Goal: Task Accomplishment & Management: Manage account settings

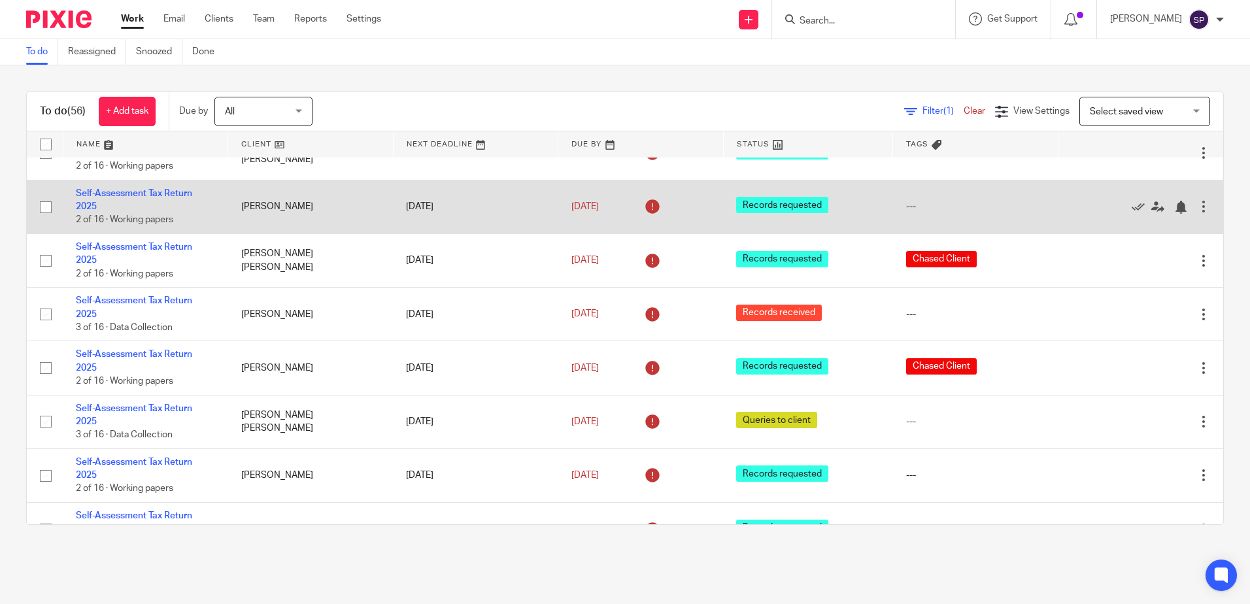
scroll to position [1176, 0]
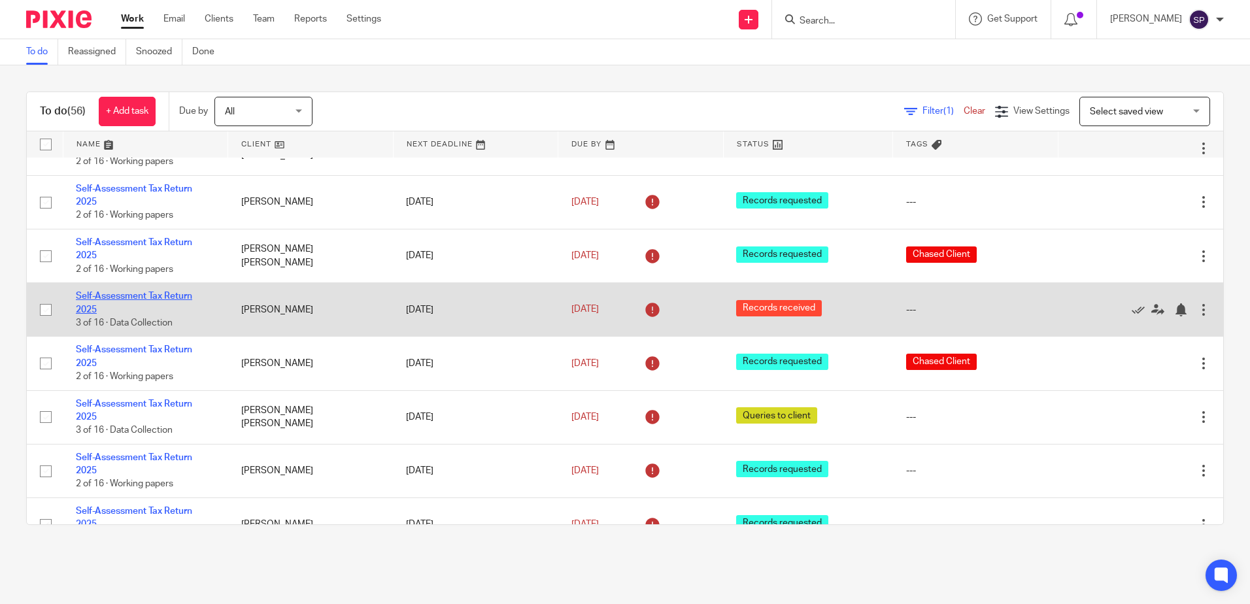
click at [137, 291] on link "Self-Assessment Tax Return 2025" at bounding box center [134, 302] width 116 height 22
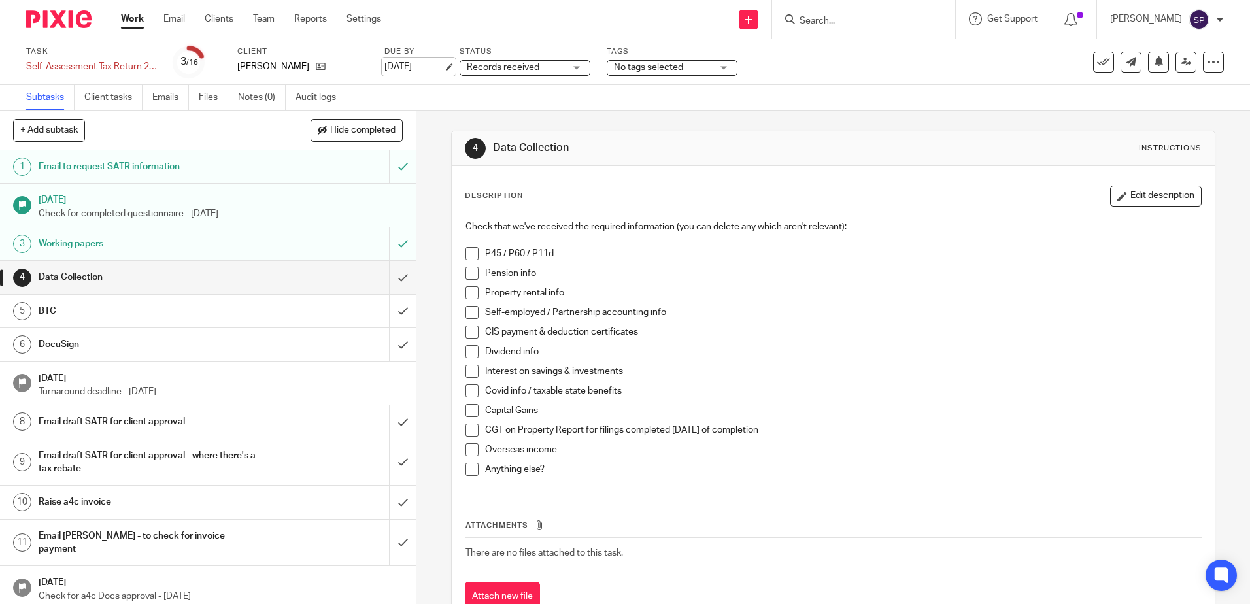
click at [416, 61] on link "31 Aug 2025" at bounding box center [413, 67] width 59 height 14
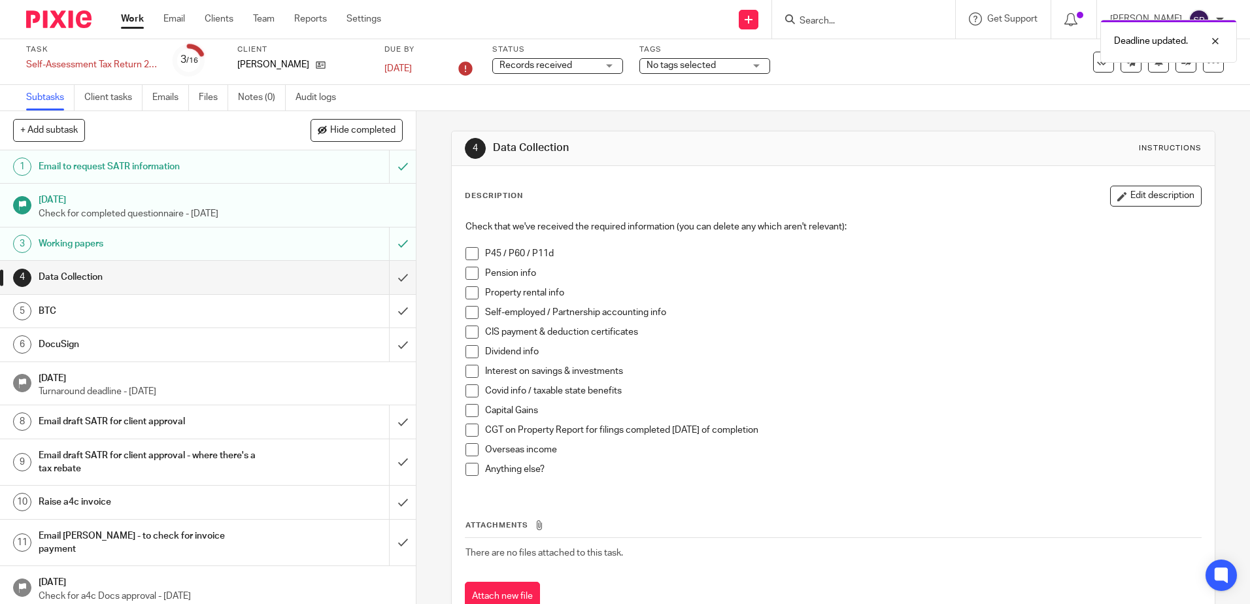
click at [1080, 18] on div "Deadline updated." at bounding box center [931, 38] width 612 height 50
click at [1077, 18] on icon at bounding box center [1070, 19] width 13 height 13
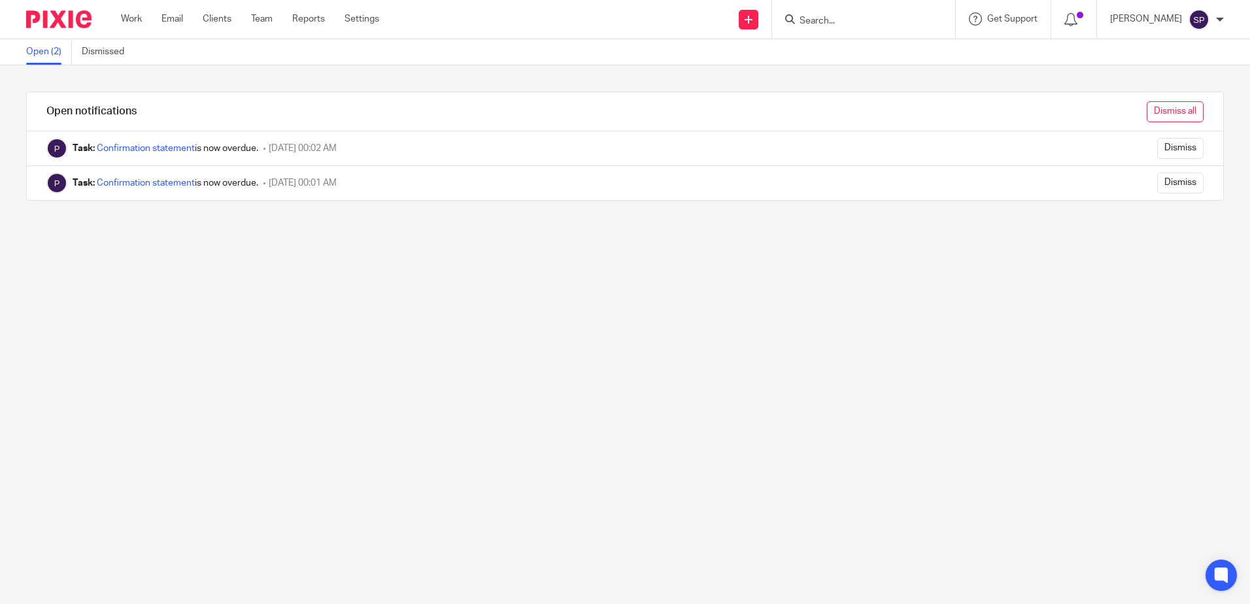
click at [1146, 116] on input "Dismiss all" at bounding box center [1174, 111] width 57 height 21
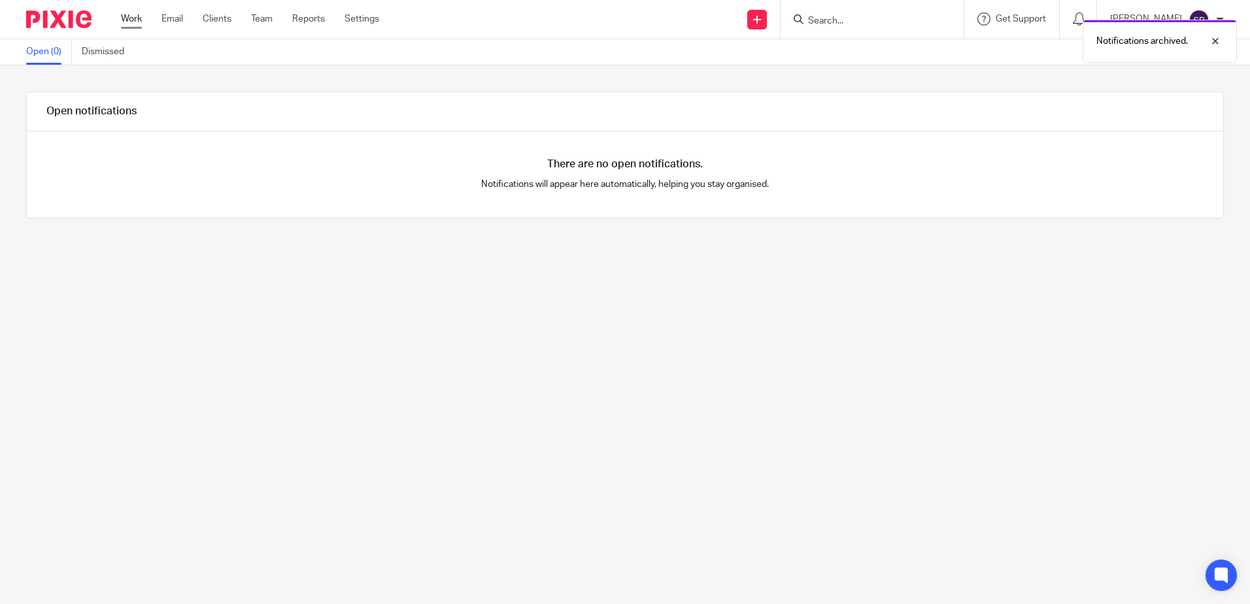
click at [135, 19] on link "Work" at bounding box center [131, 18] width 21 height 13
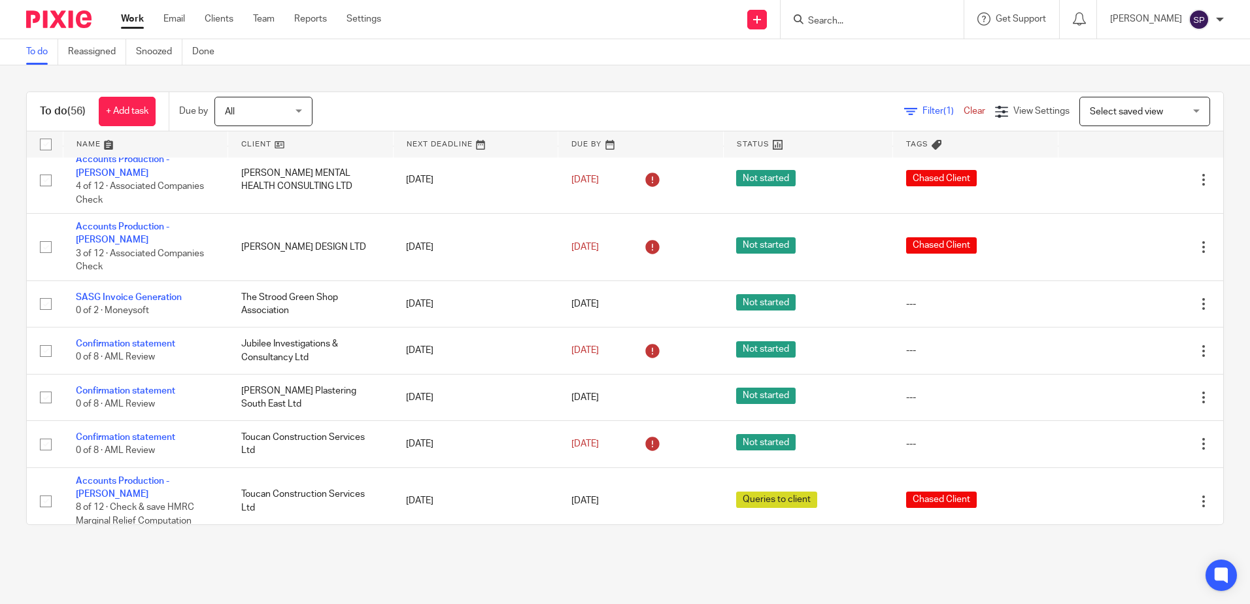
scroll to position [439, 0]
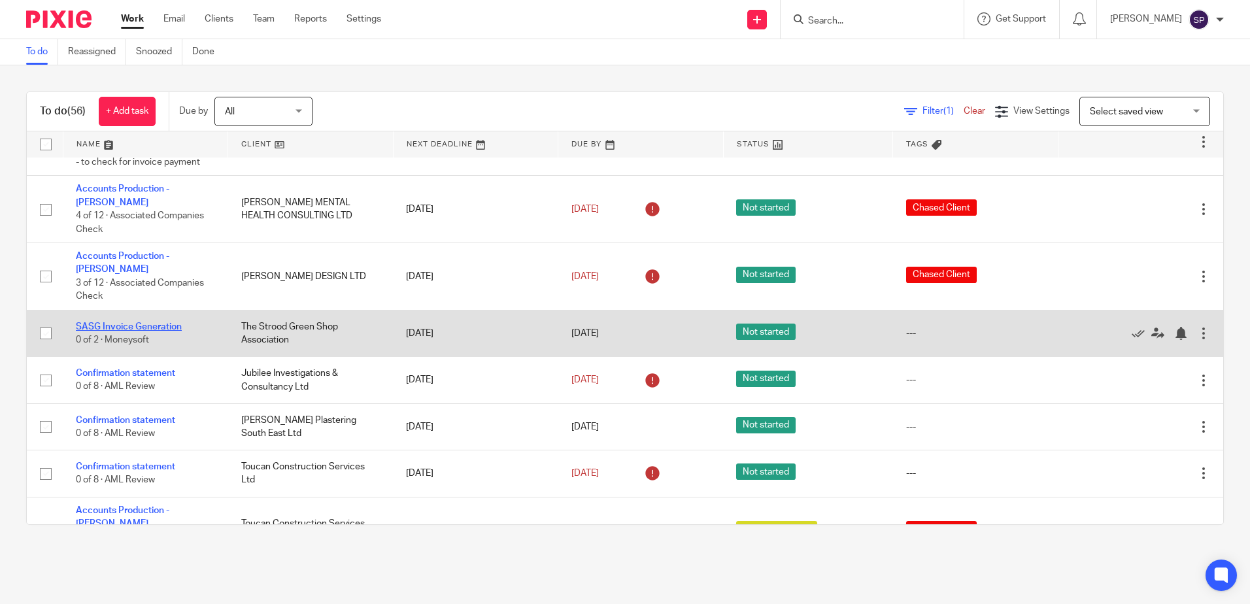
click at [167, 322] on link "SASG Invoice Generation" at bounding box center [129, 326] width 106 height 9
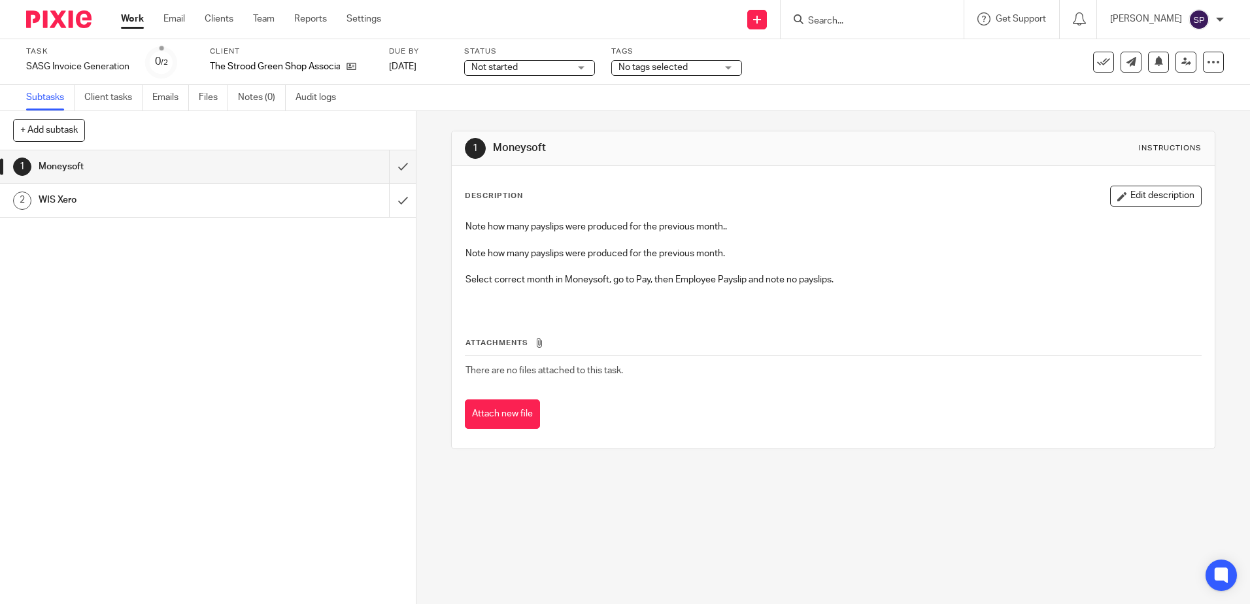
click at [775, 244] on p at bounding box center [832, 239] width 735 height 13
click at [1119, 193] on button "Edit description" at bounding box center [1155, 196] width 91 height 21
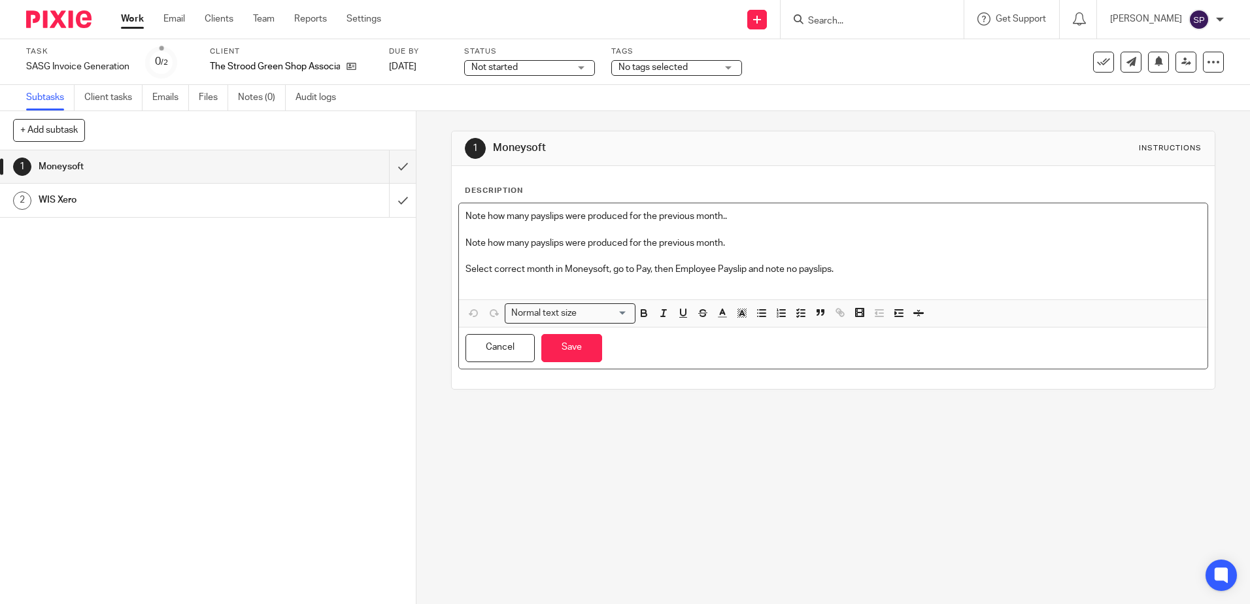
click at [901, 262] on div "Note how many payslips were produced for the previous month.. Note how many pay…" at bounding box center [833, 251] width 748 height 96
click at [919, 261] on p at bounding box center [832, 256] width 735 height 13
click at [832, 274] on p "Select correct month in Moneysoft, go to Pay, then Employee Payslip and note no…" at bounding box center [832, 269] width 735 height 13
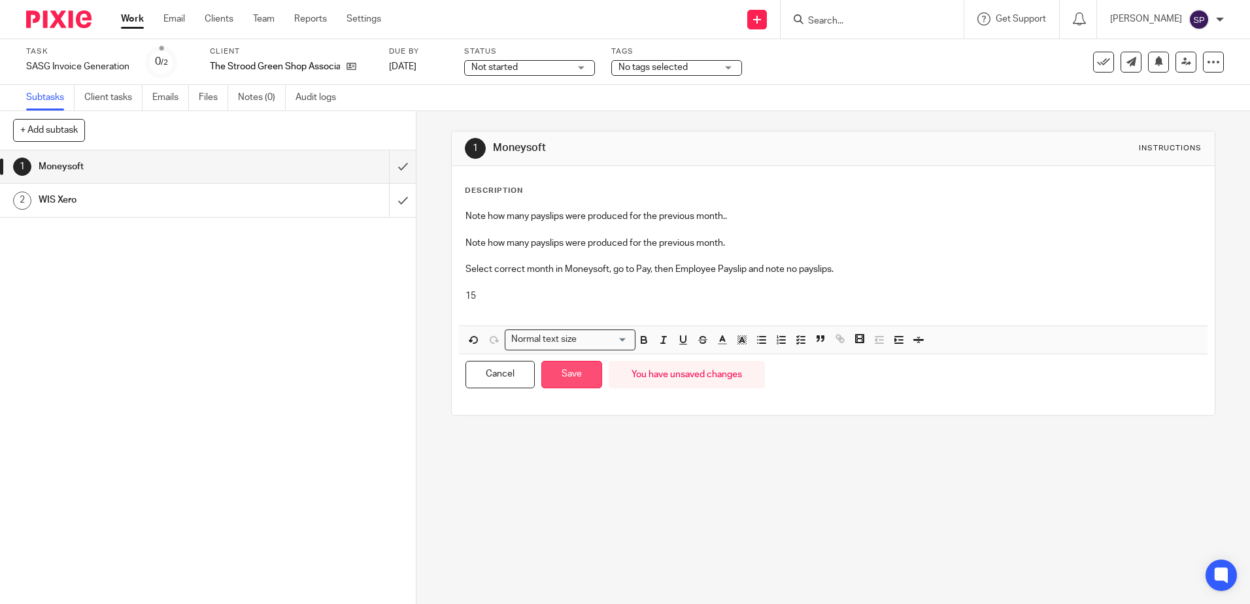
click at [566, 375] on button "Save" at bounding box center [571, 375] width 61 height 28
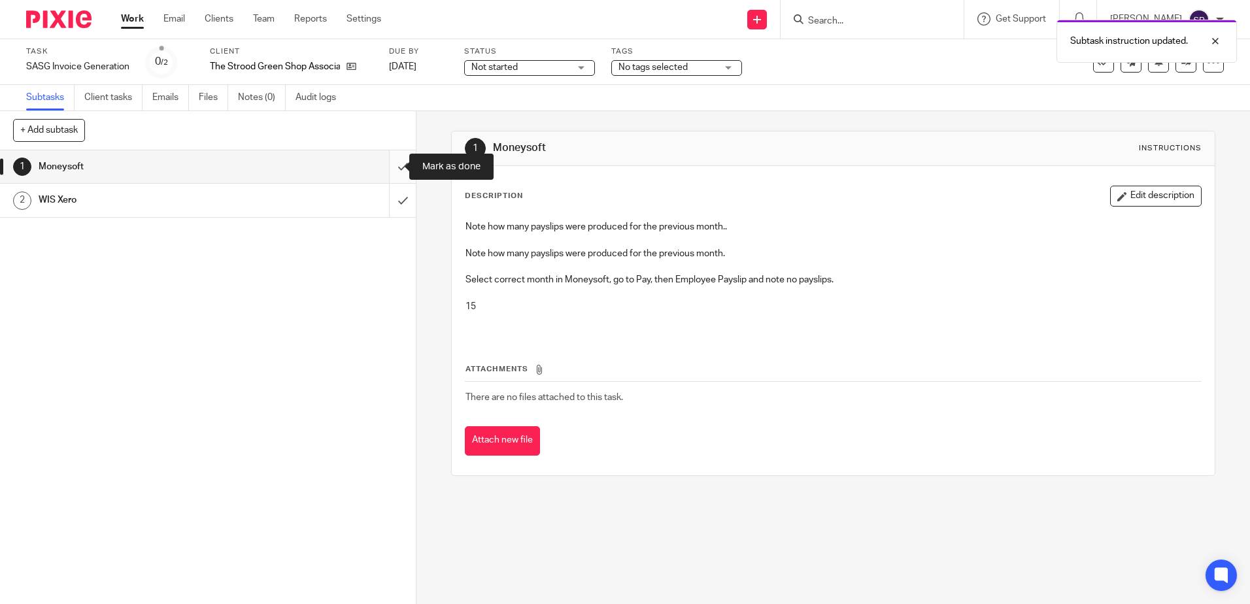
click at [386, 165] on input "submit" at bounding box center [208, 166] width 416 height 33
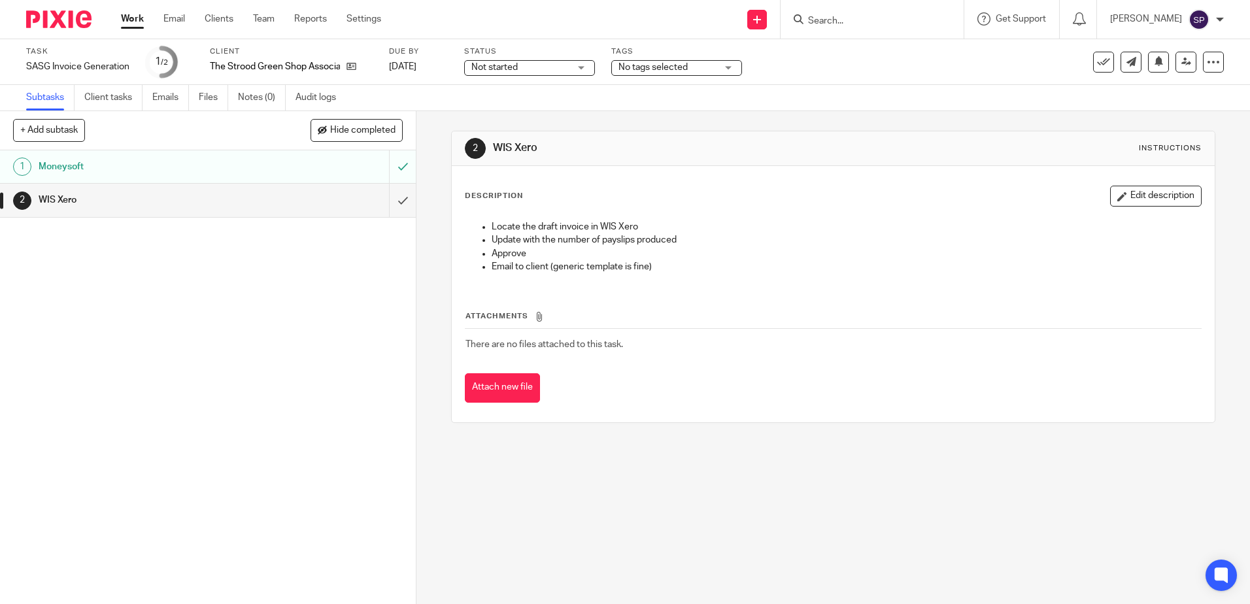
click at [580, 67] on div "Not started Not started" at bounding box center [529, 68] width 131 height 16
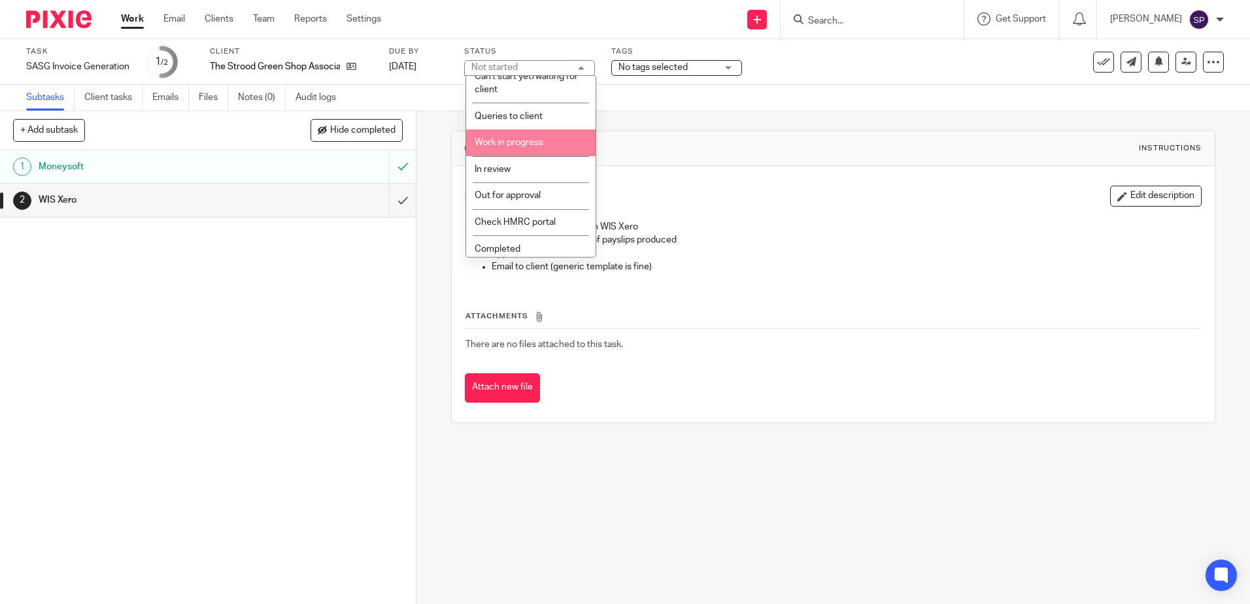
scroll to position [97, 0]
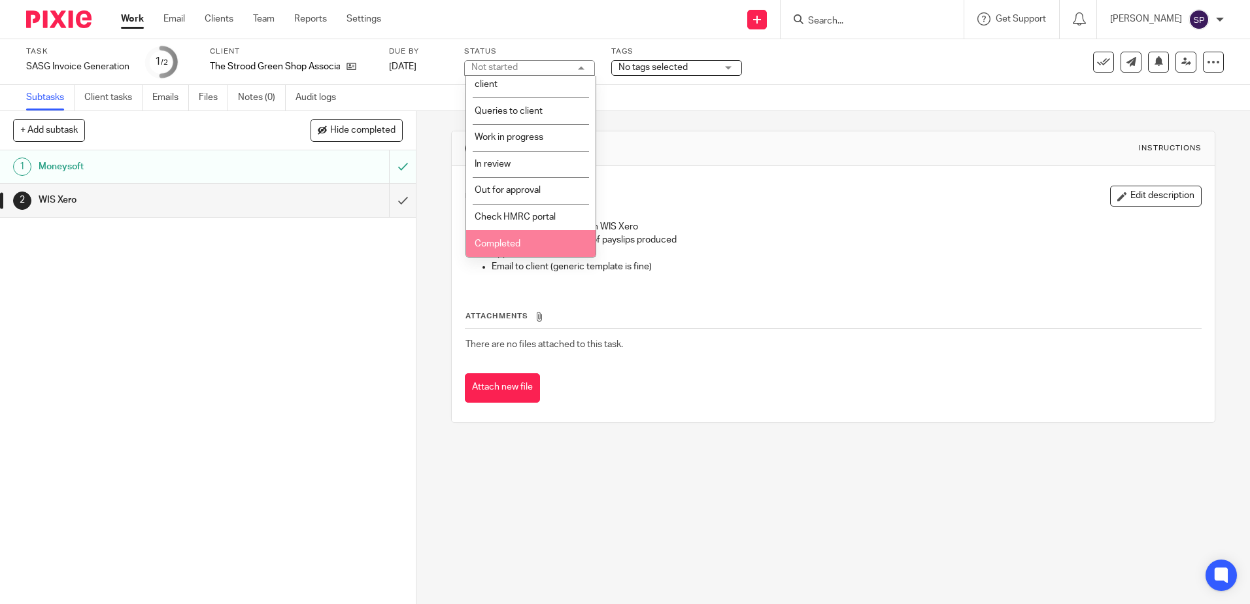
click at [531, 242] on li "Completed" at bounding box center [530, 243] width 129 height 27
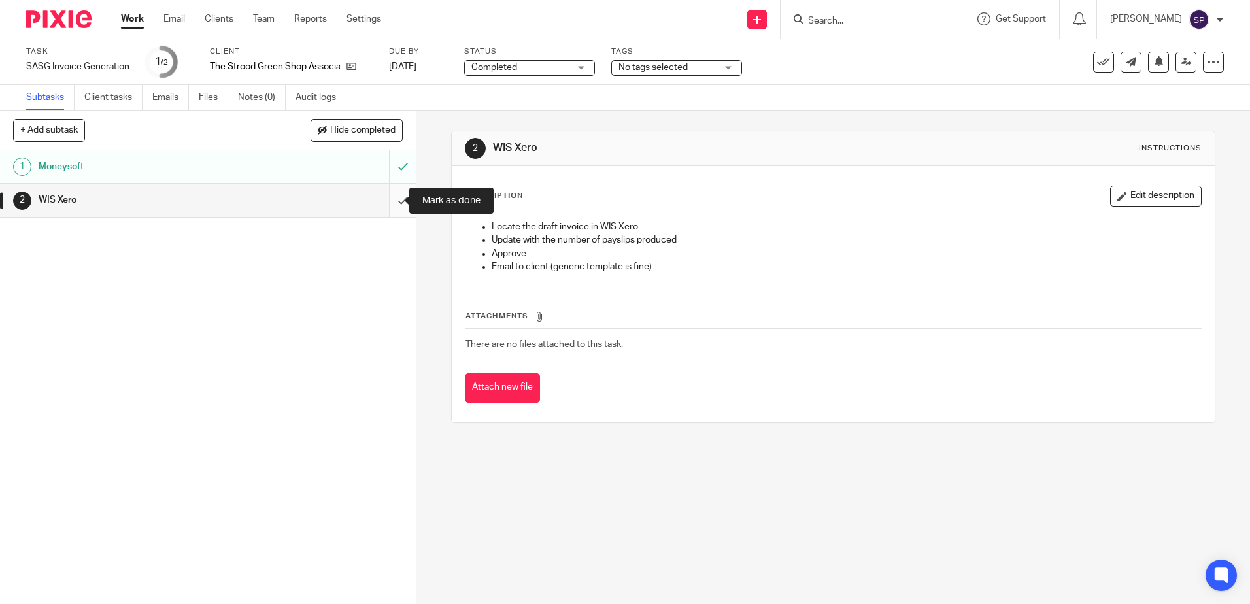
click at [388, 203] on input "submit" at bounding box center [208, 200] width 416 height 33
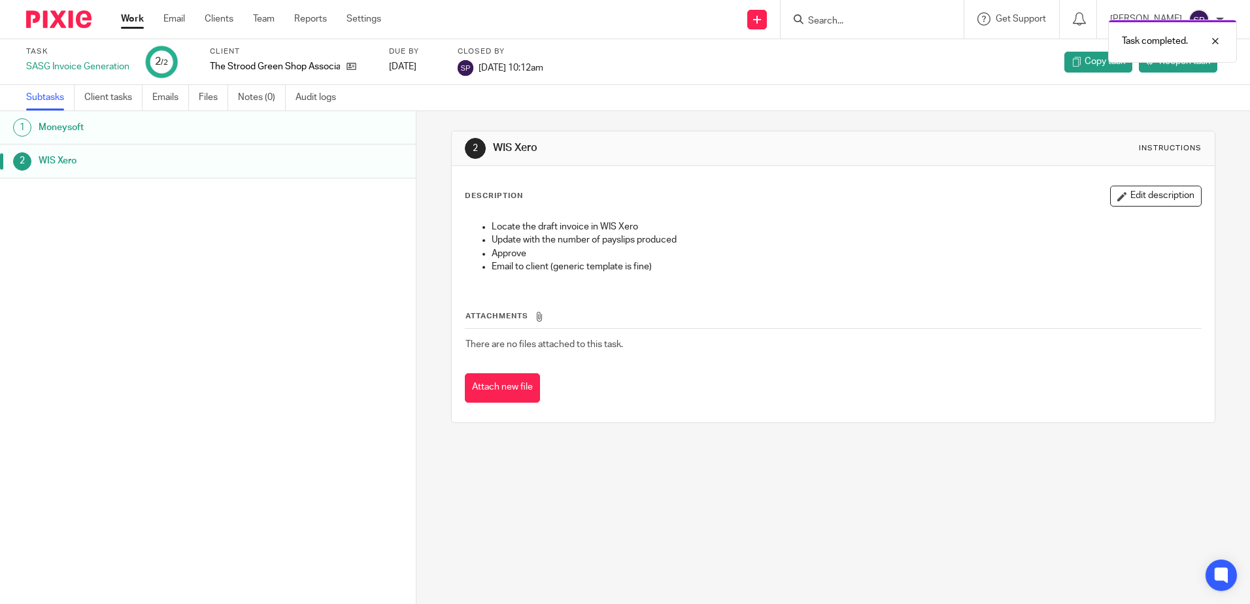
click at [132, 18] on link "Work" at bounding box center [132, 18] width 23 height 13
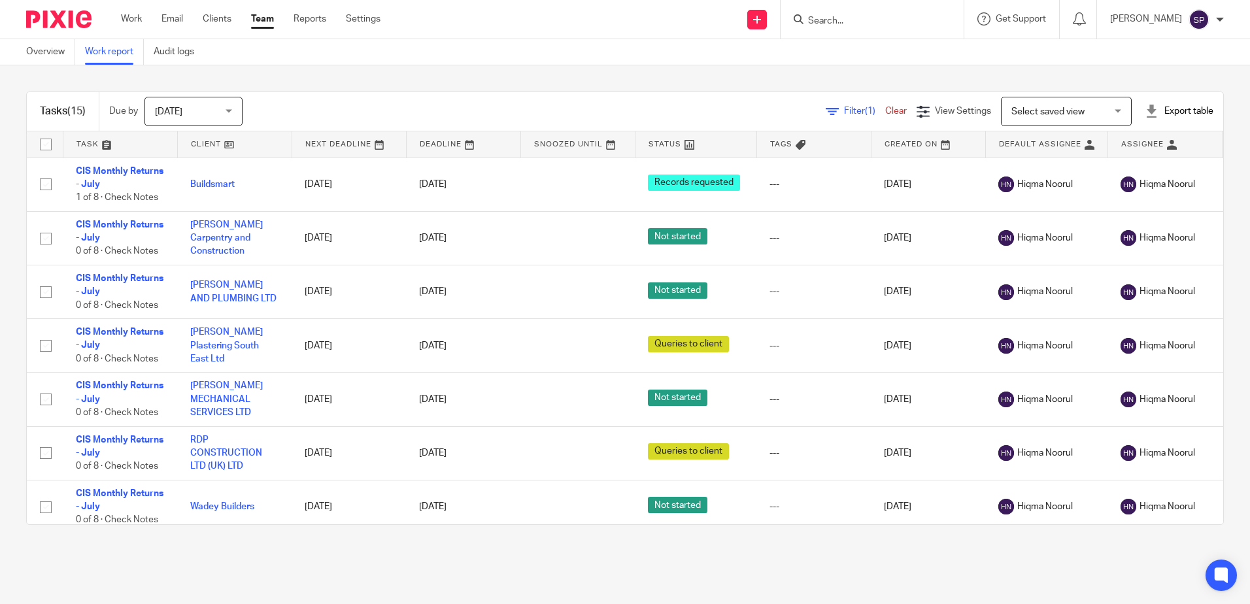
click at [855, 22] on input "Search" at bounding box center [865, 22] width 118 height 12
click at [835, 22] on input "Search" at bounding box center [865, 22] width 118 height 12
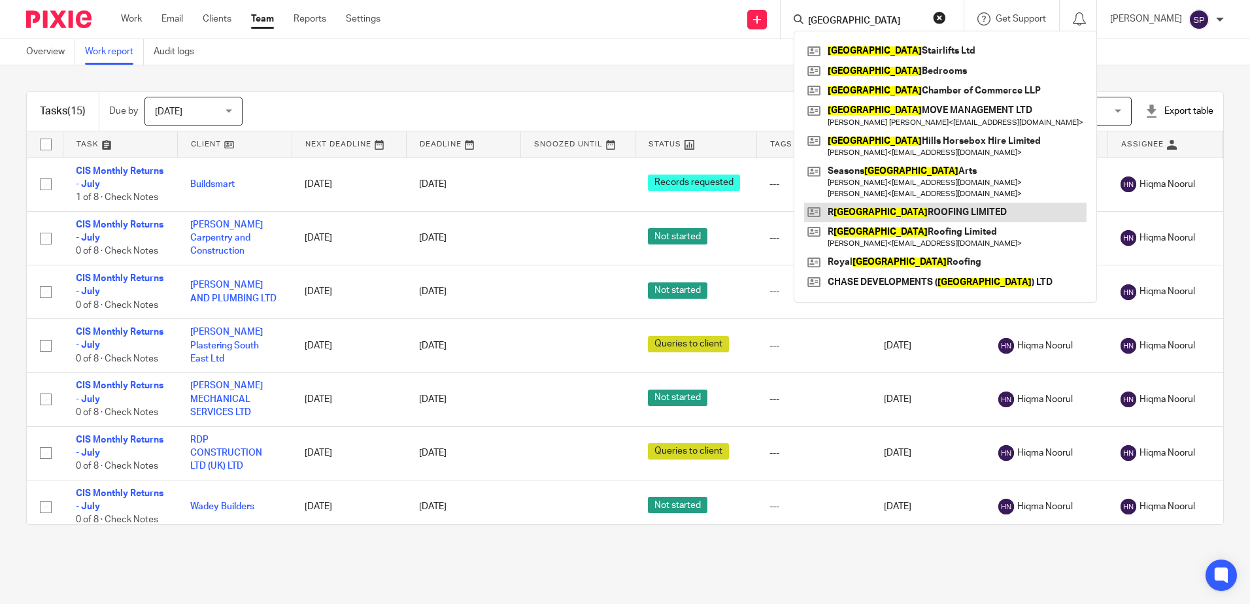
type input "surrey"
click at [892, 215] on link at bounding box center [945, 213] width 282 height 20
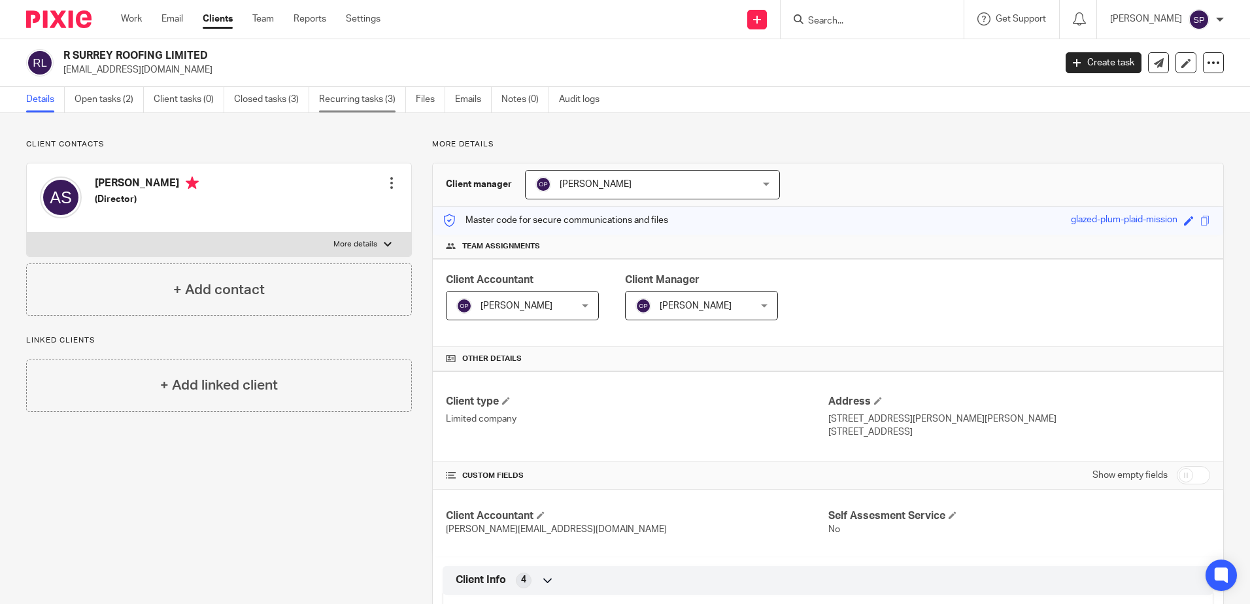
click at [352, 101] on link "Recurring tasks (3)" at bounding box center [362, 99] width 87 height 25
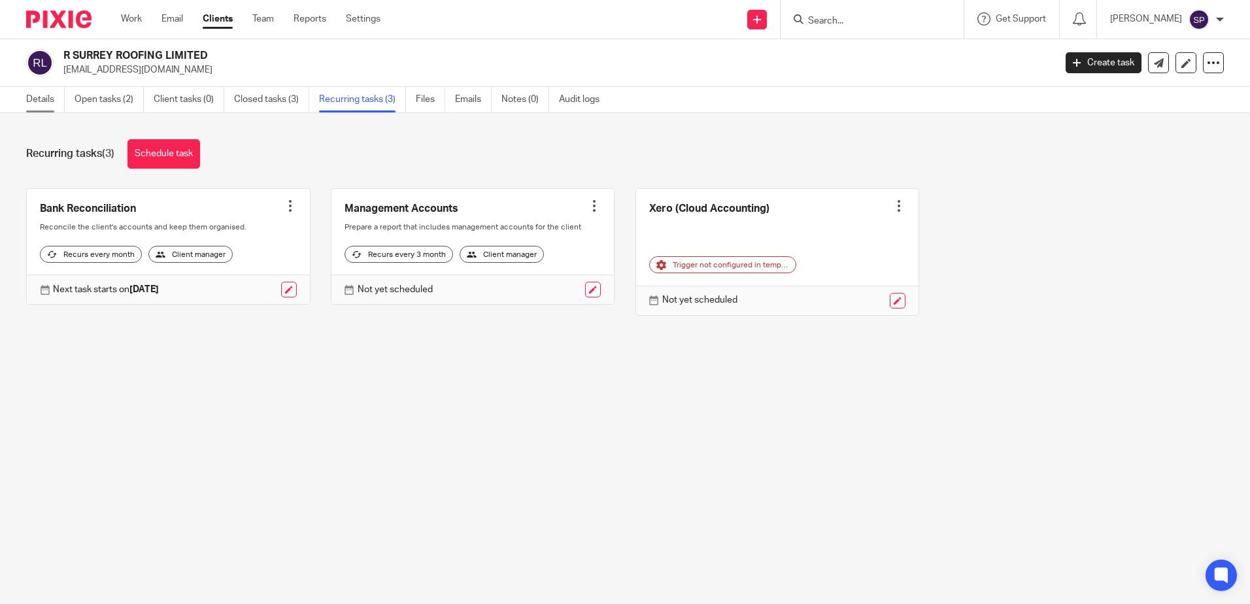
click at [33, 97] on link "Details" at bounding box center [45, 99] width 39 height 25
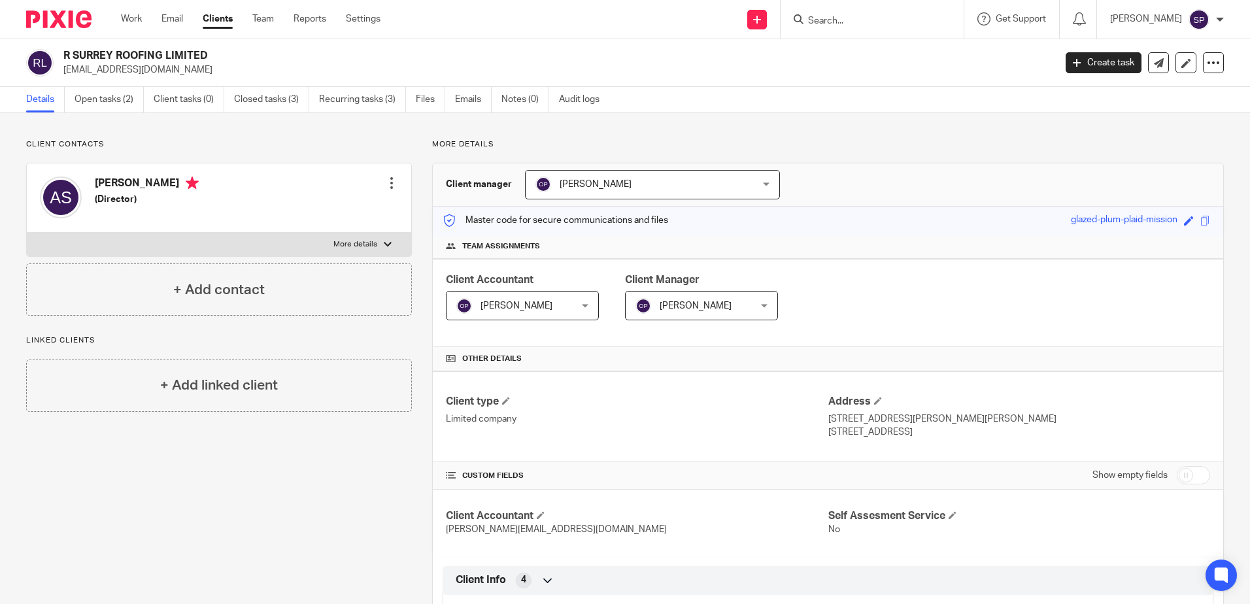
click at [871, 18] on input "Search" at bounding box center [865, 22] width 118 height 12
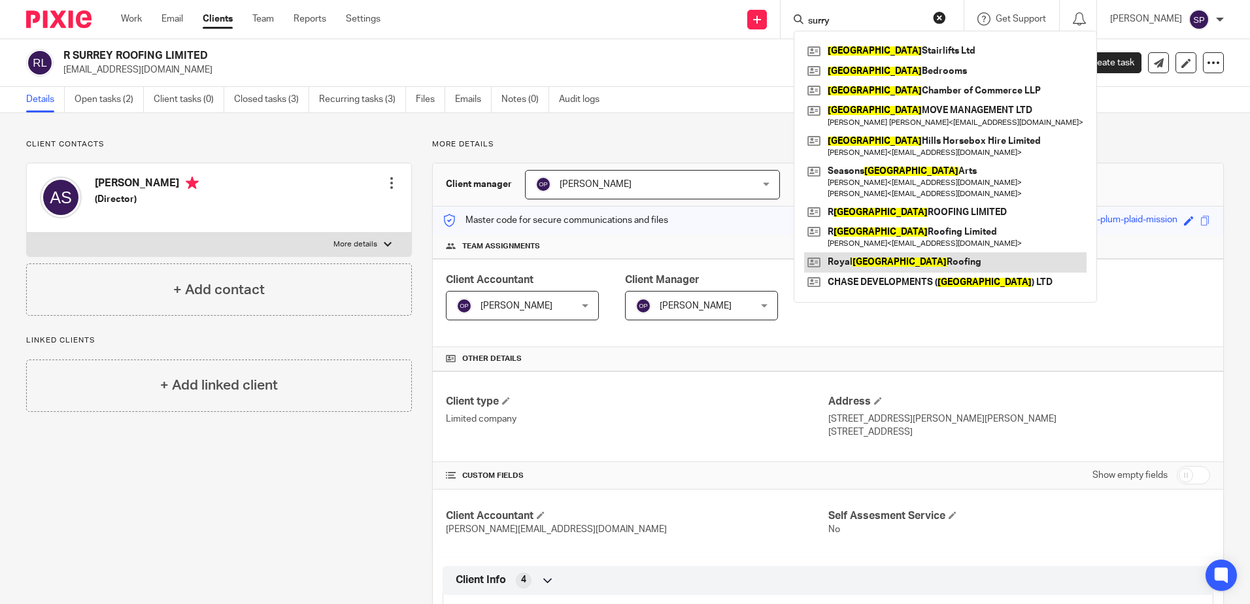
type input "surry"
click at [887, 259] on link at bounding box center [945, 262] width 282 height 20
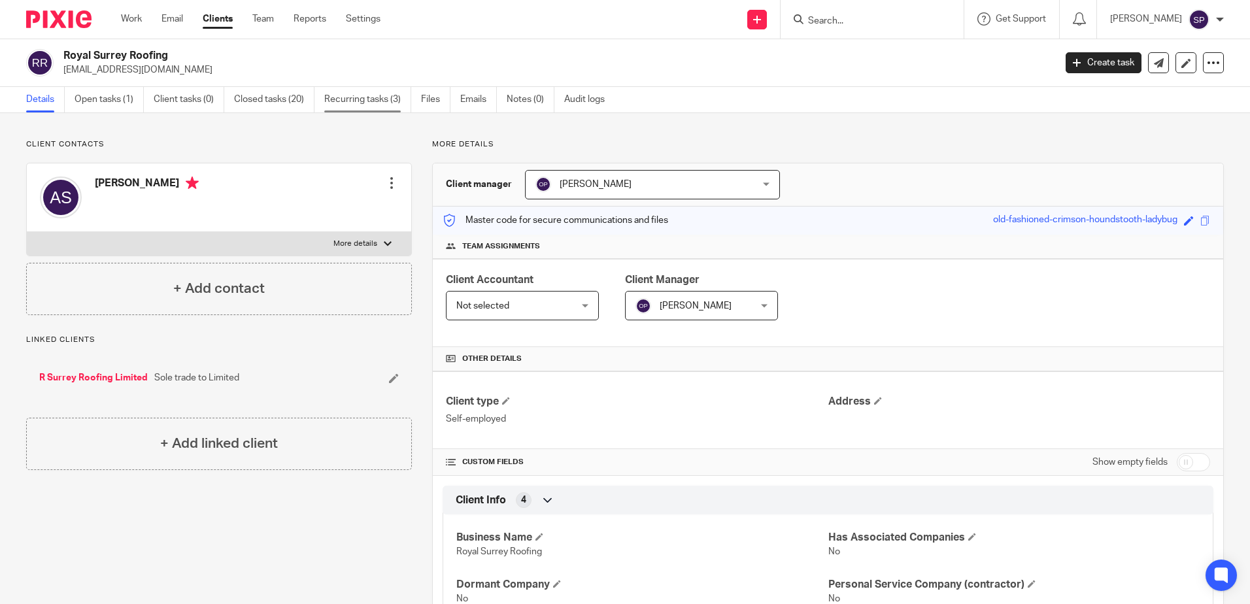
click at [361, 104] on link "Recurring tasks (3)" at bounding box center [367, 99] width 87 height 25
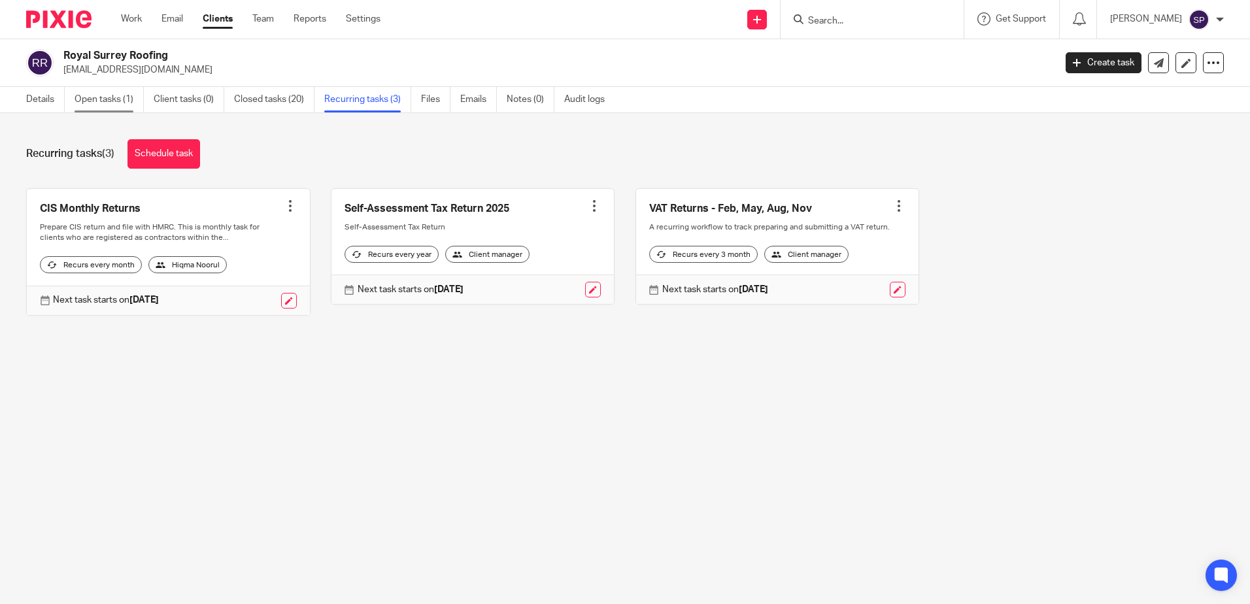
click at [106, 101] on link "Open tasks (1)" at bounding box center [109, 99] width 69 height 25
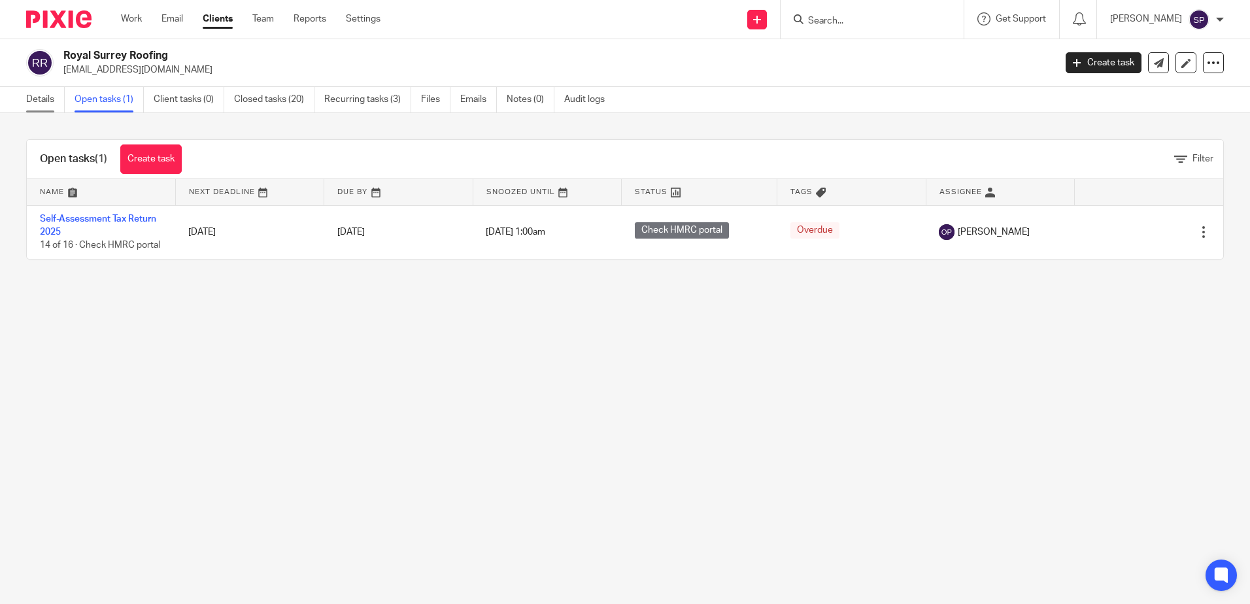
click at [45, 97] on link "Details" at bounding box center [45, 99] width 39 height 25
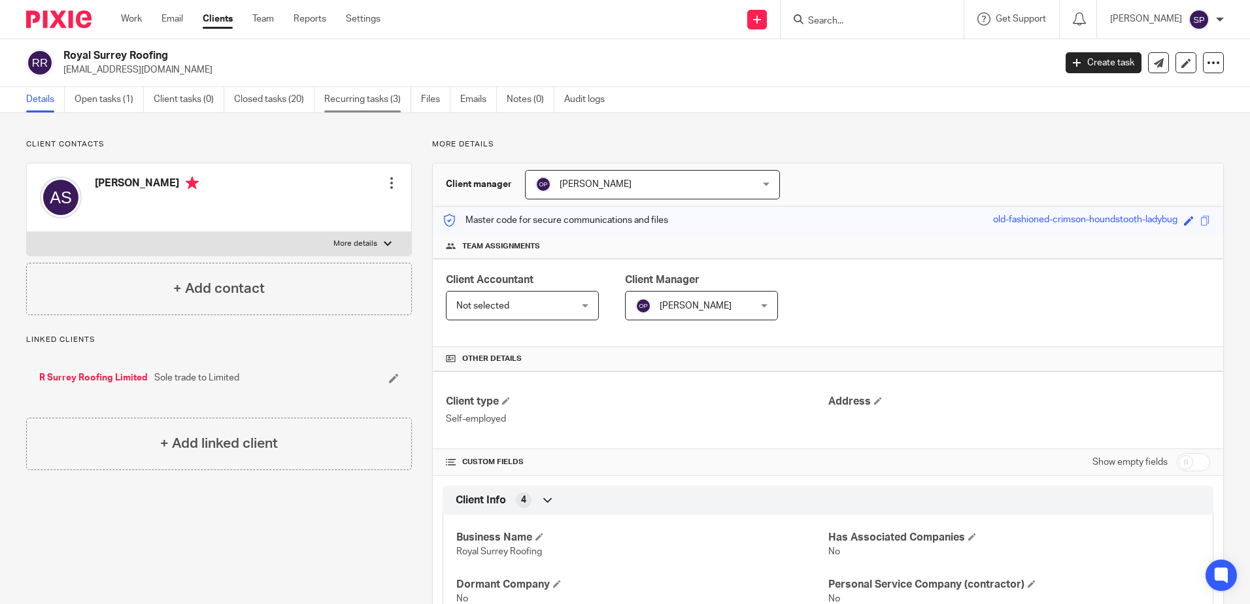
click at [352, 94] on link "Recurring tasks (3)" at bounding box center [367, 99] width 87 height 25
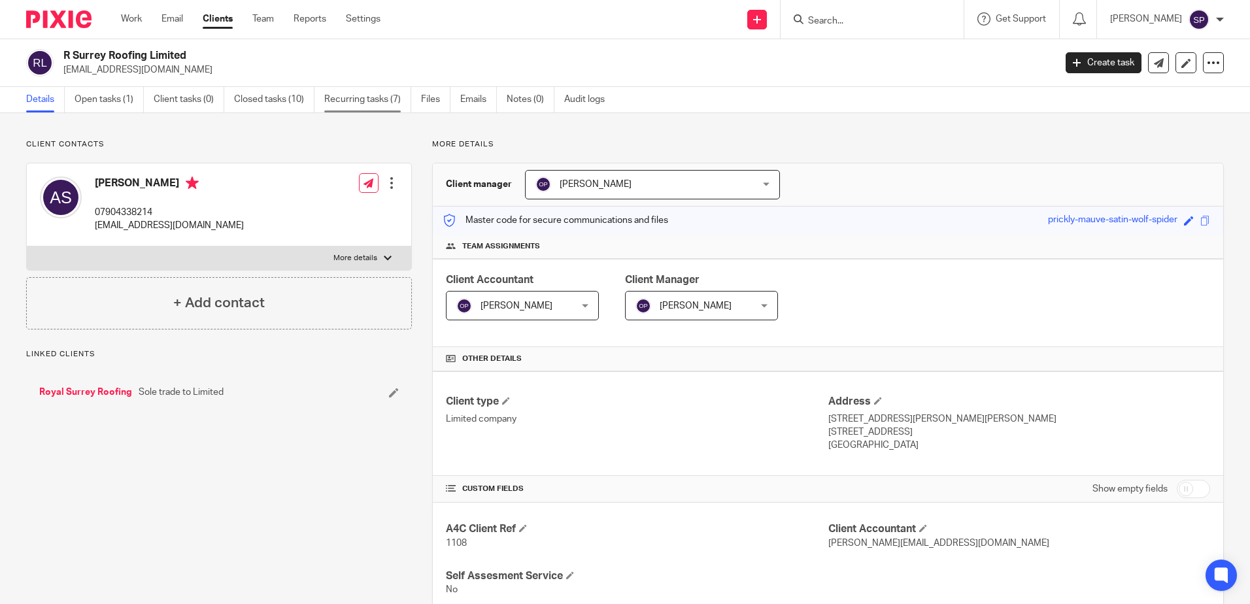
click at [362, 100] on link "Recurring tasks (7)" at bounding box center [367, 99] width 87 height 25
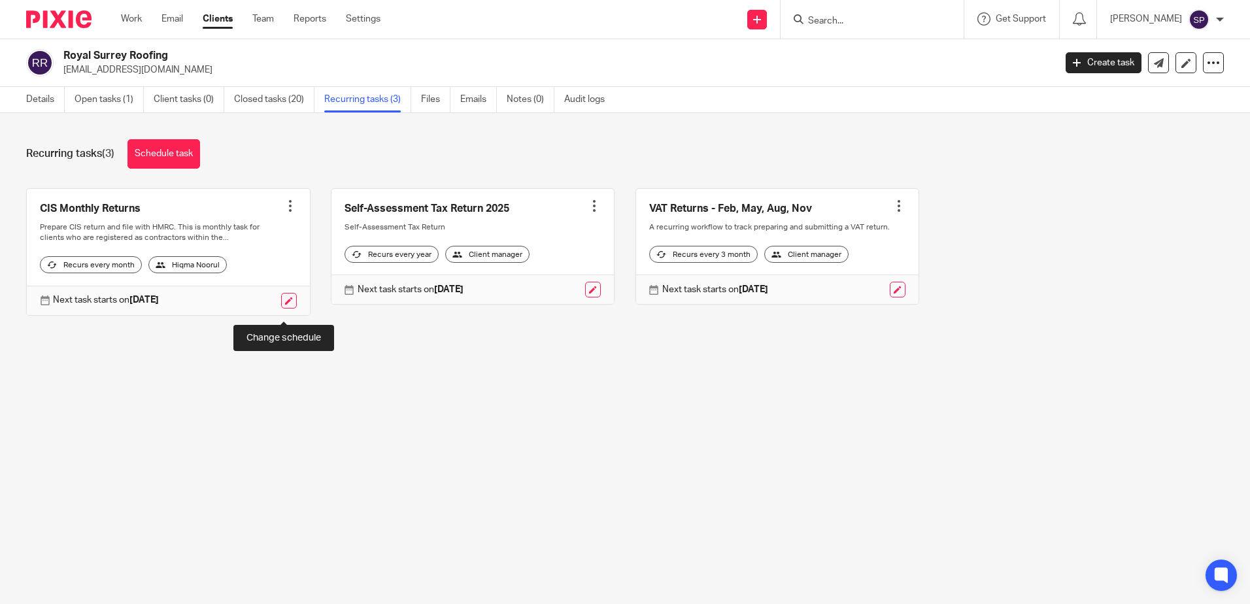
click at [281, 308] on link at bounding box center [289, 301] width 16 height 16
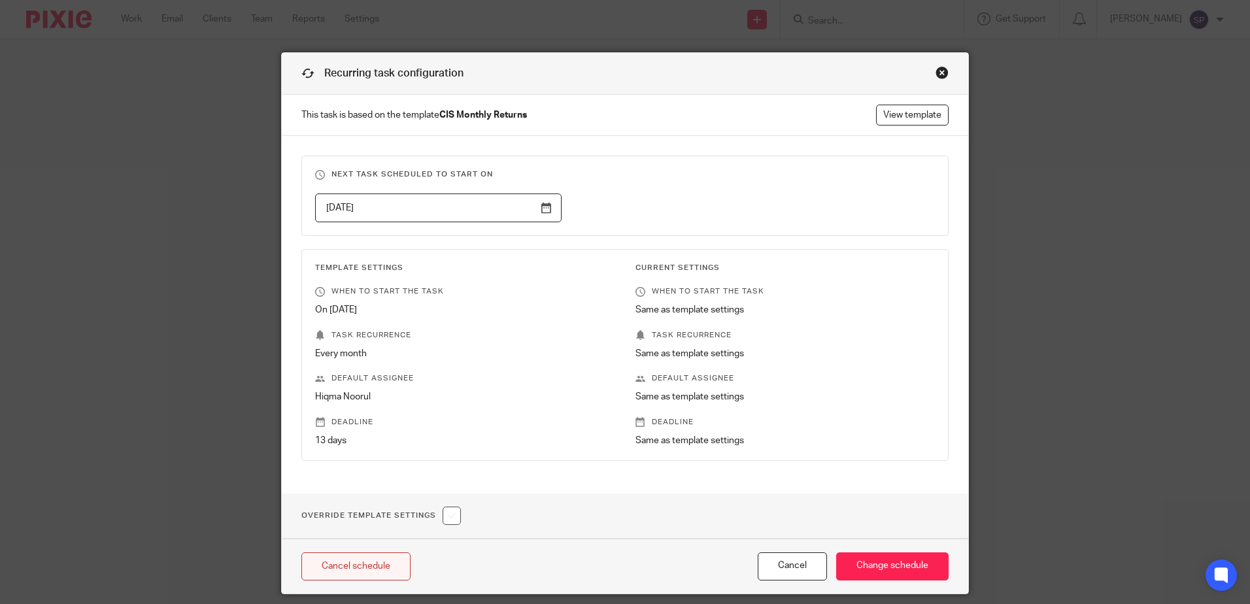
click at [346, 572] on link "Cancel schedule" at bounding box center [355, 566] width 109 height 28
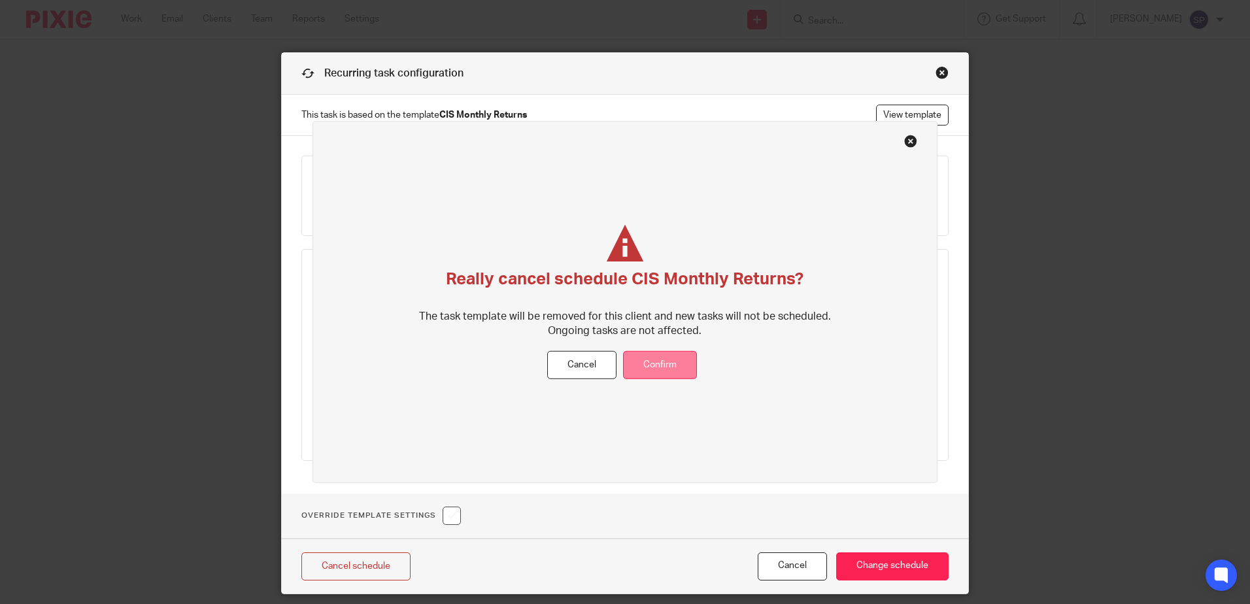
click at [657, 355] on button "Confirm" at bounding box center [660, 365] width 74 height 28
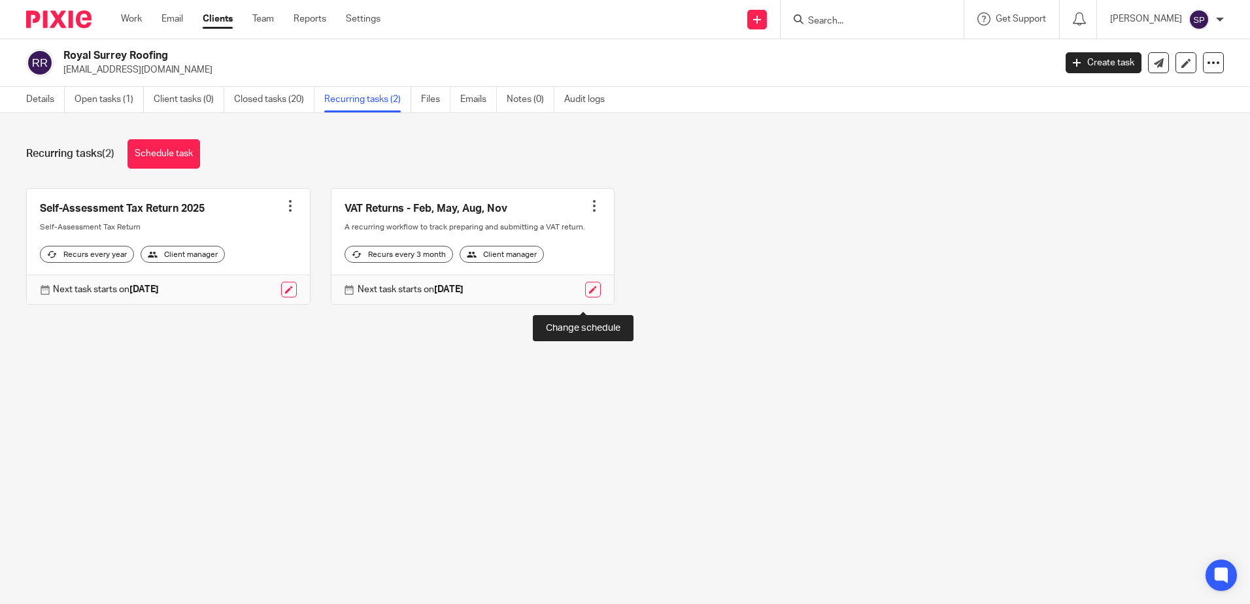
click at [585, 297] on link at bounding box center [593, 290] width 16 height 16
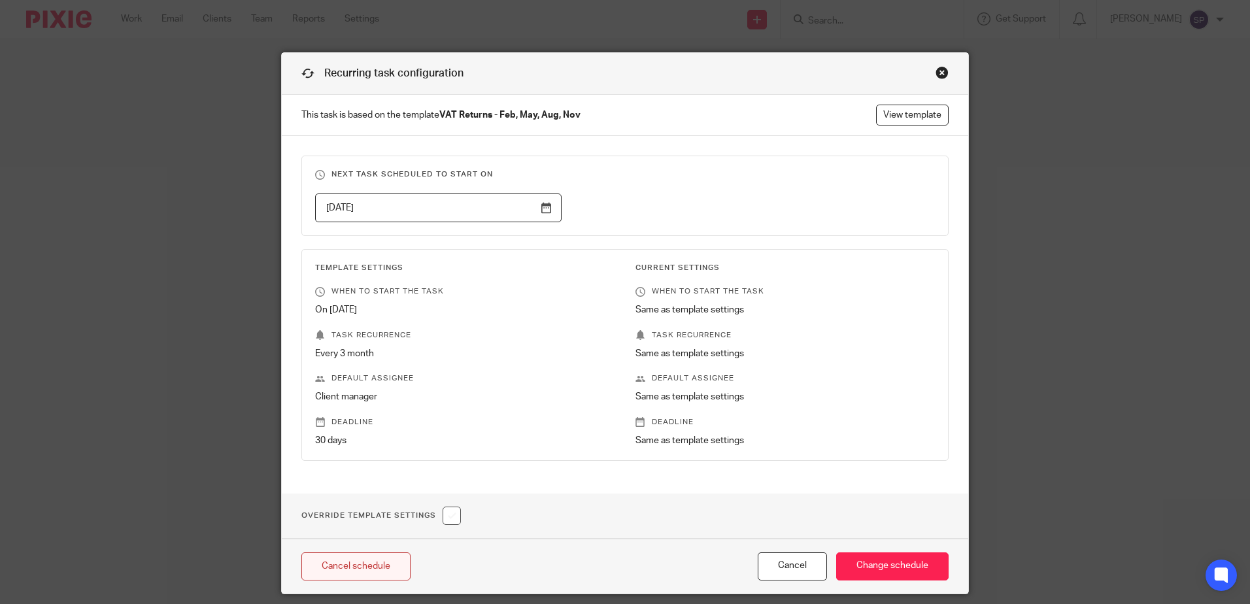
click at [347, 571] on link "Cancel schedule" at bounding box center [355, 566] width 109 height 28
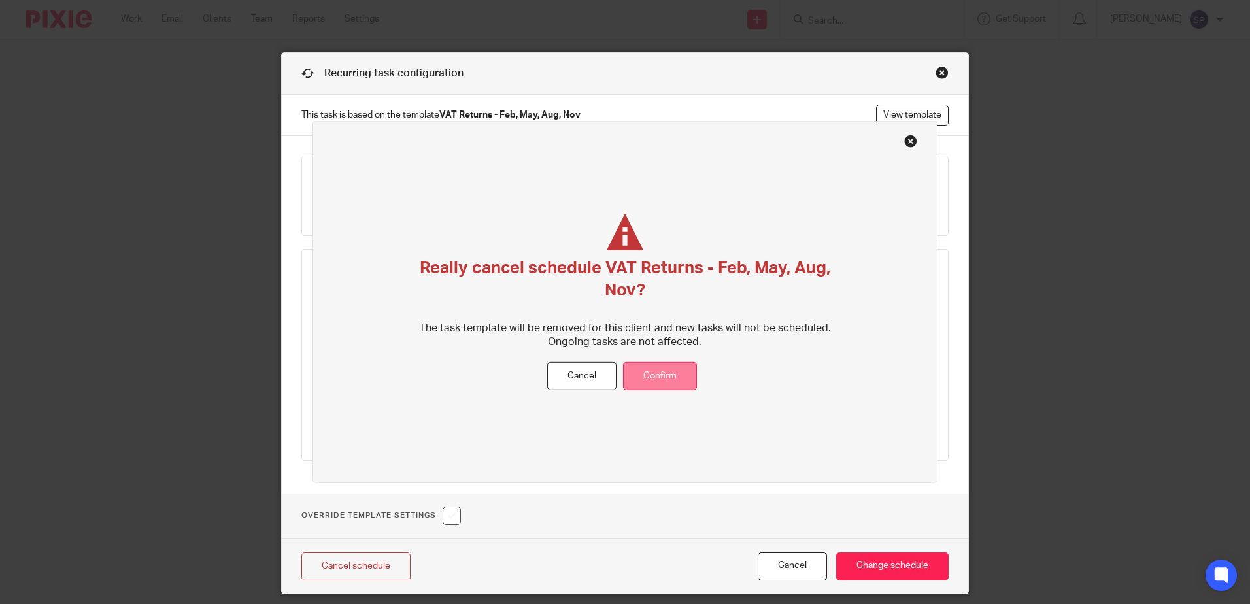
click at [678, 372] on button "Confirm" at bounding box center [660, 376] width 74 height 28
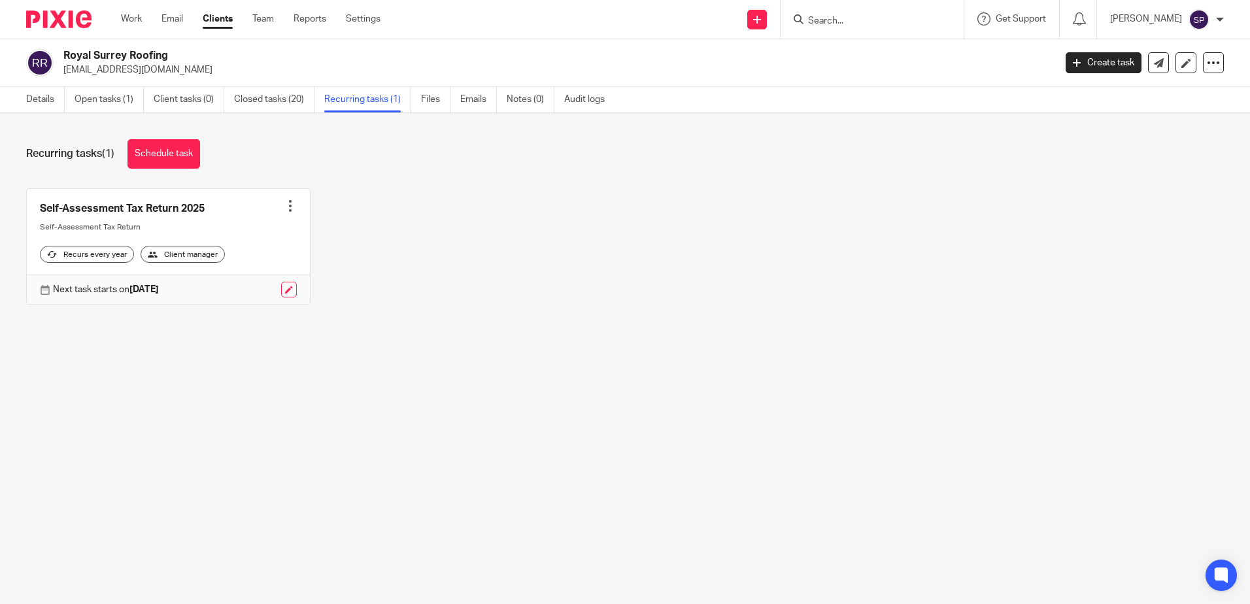
click at [889, 14] on form at bounding box center [875, 19] width 139 height 16
click at [866, 17] on input "Search" at bounding box center [865, 22] width 118 height 12
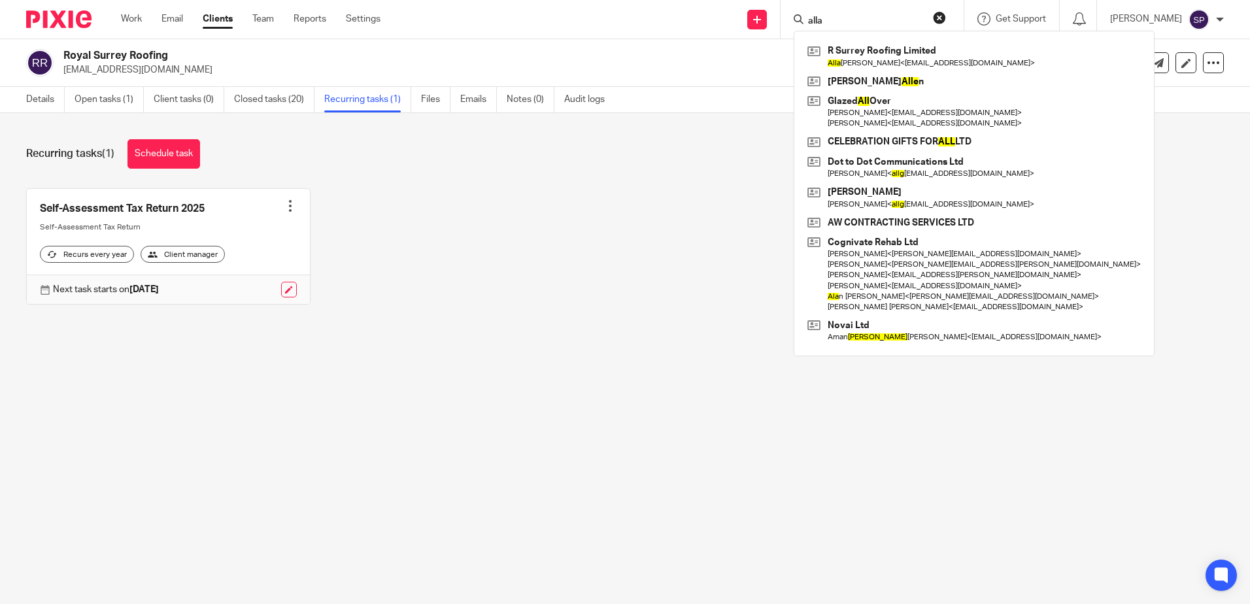
type input "[PERSON_NAME]"
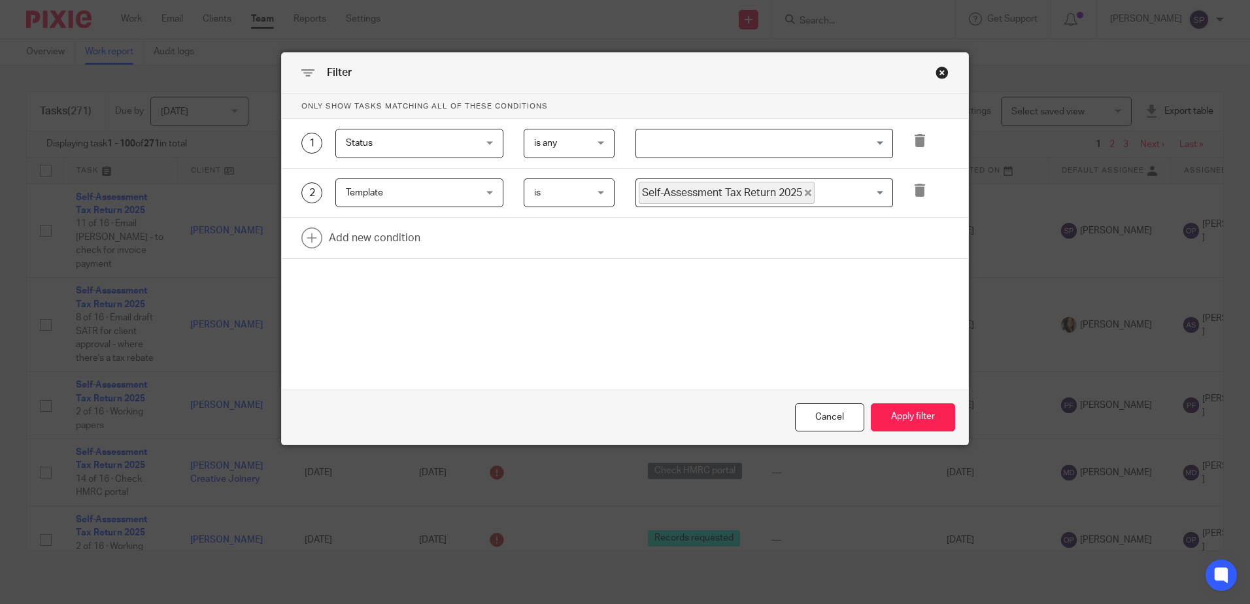
click at [873, 194] on input "Search for option" at bounding box center [850, 193] width 69 height 23
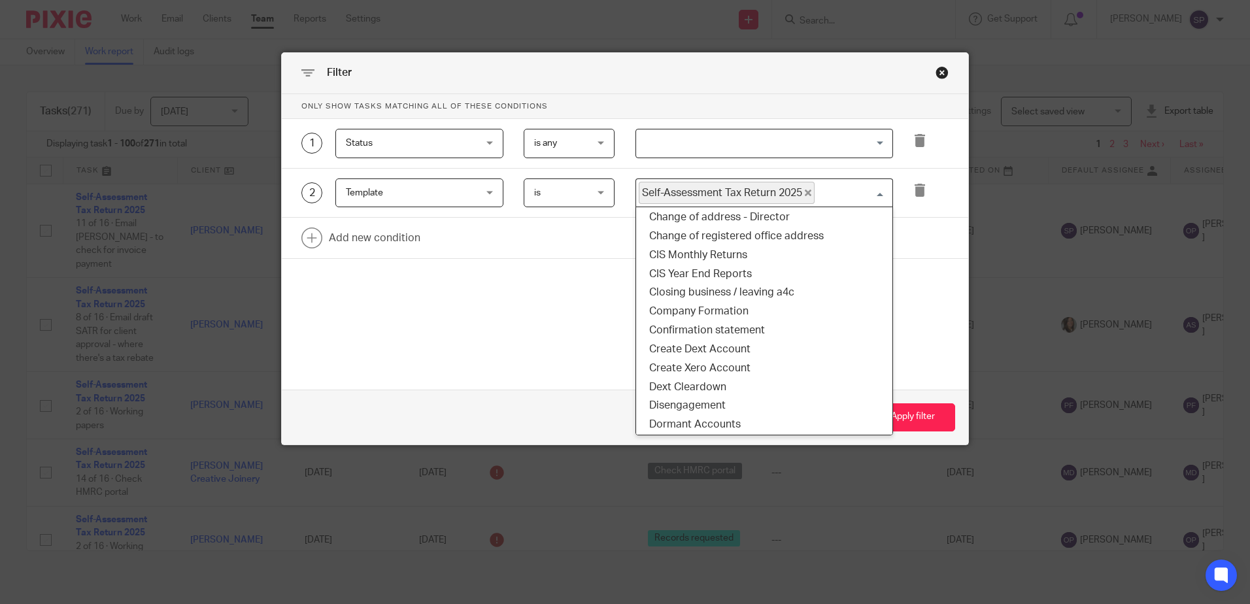
scroll to position [262, 0]
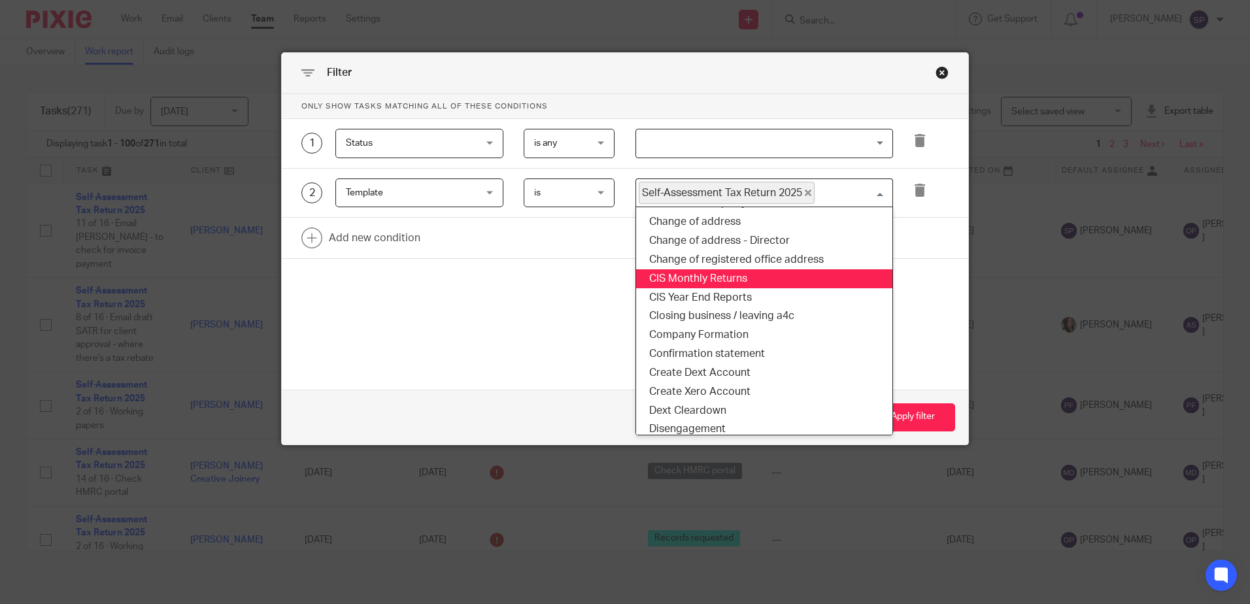
click at [743, 279] on li "CIS Monthly Returns" at bounding box center [764, 278] width 256 height 19
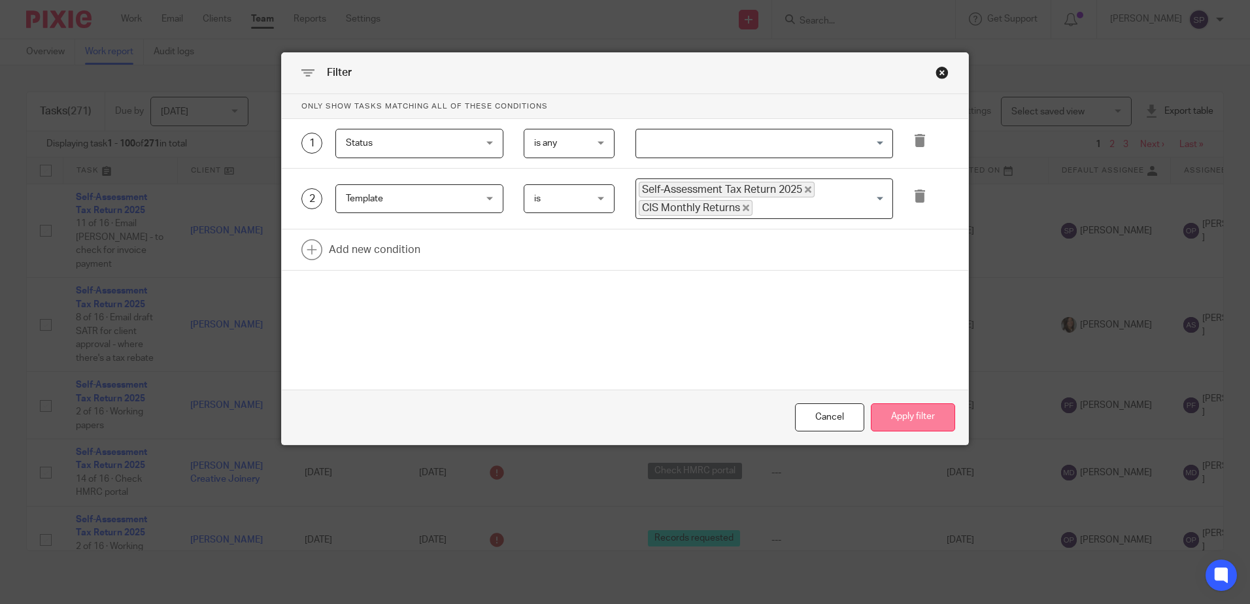
click at [902, 418] on button "Apply filter" at bounding box center [912, 417] width 84 height 28
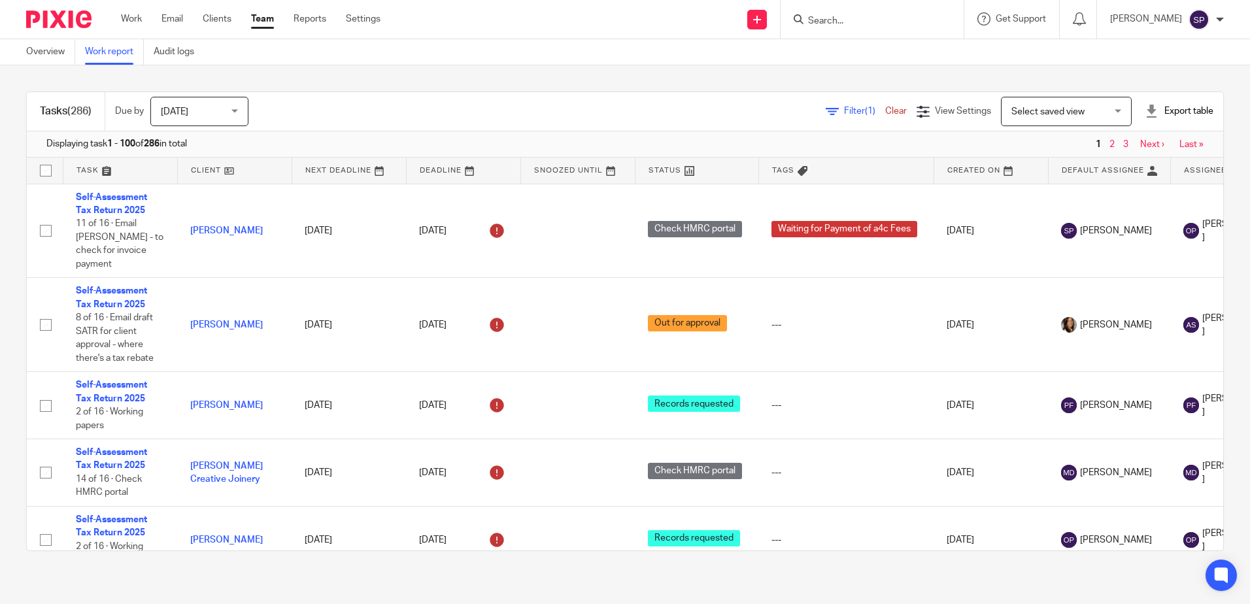
click at [844, 108] on span "Filter (1)" at bounding box center [864, 111] width 41 height 9
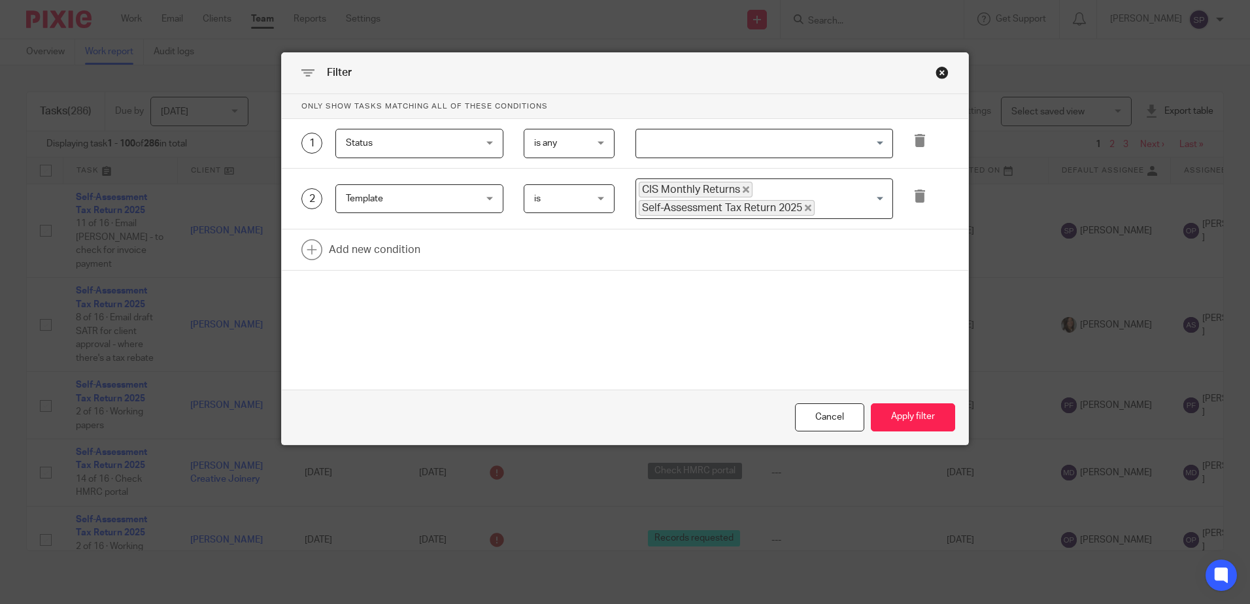
click at [805, 207] on icon "Deselect Self-Assessment Tax Return 2025" at bounding box center [807, 208] width 7 height 7
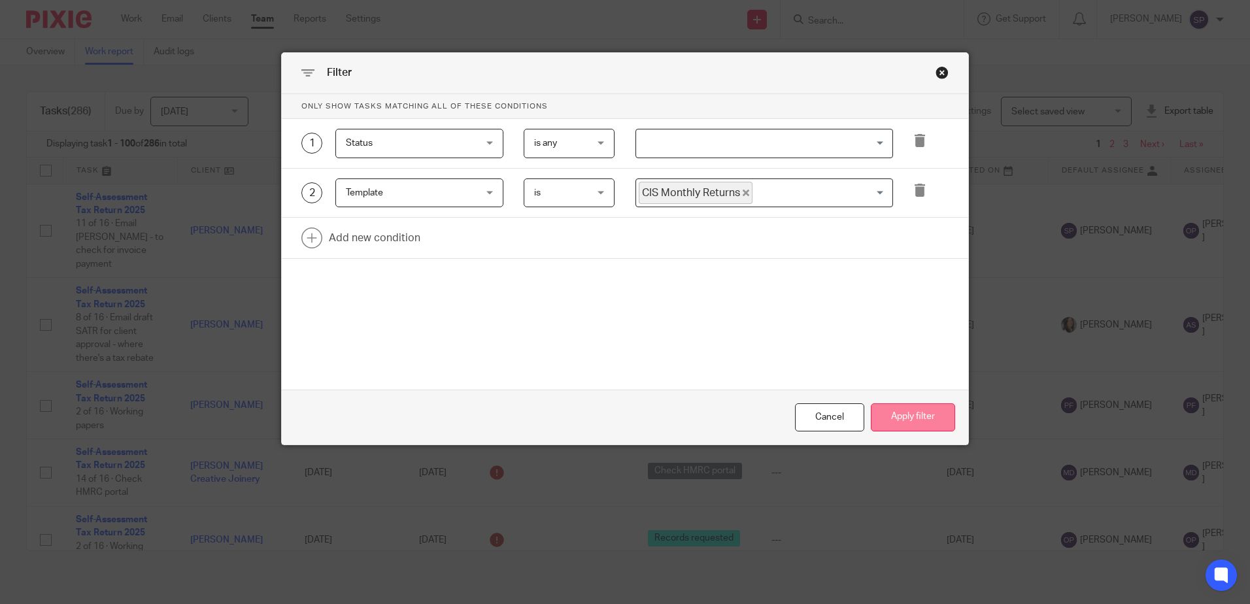
click at [916, 412] on button "Apply filter" at bounding box center [912, 417] width 84 height 28
